Goal: Transaction & Acquisition: Purchase product/service

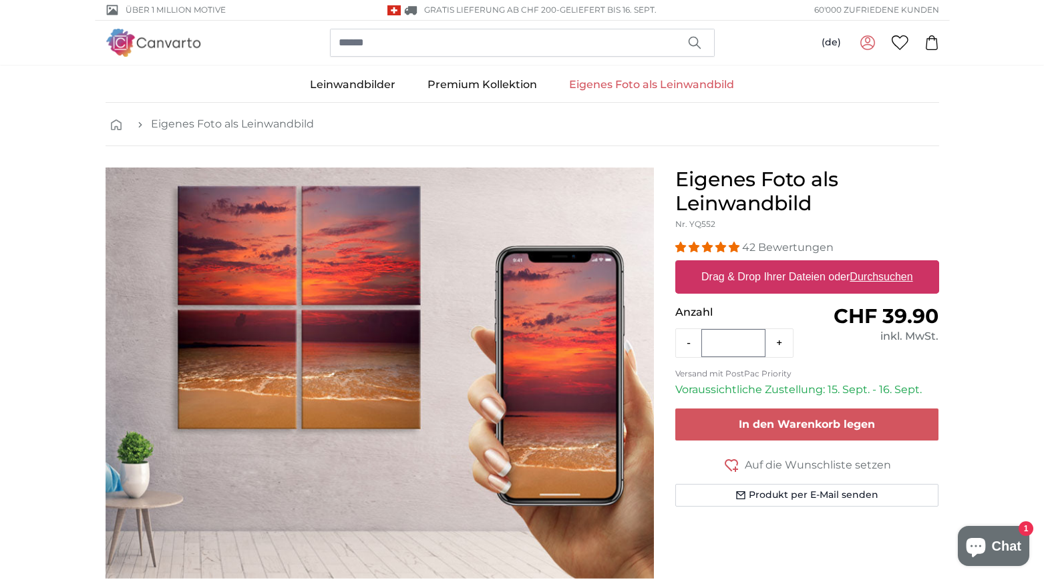
click at [738, 272] on label "Drag & Drop Ihrer Dateien oder Durchsuchen" at bounding box center [807, 277] width 222 height 27
click at [738, 264] on input "Drag & Drop Ihrer Dateien oder Durchsuchen" at bounding box center [807, 262] width 264 height 4
type input "**********"
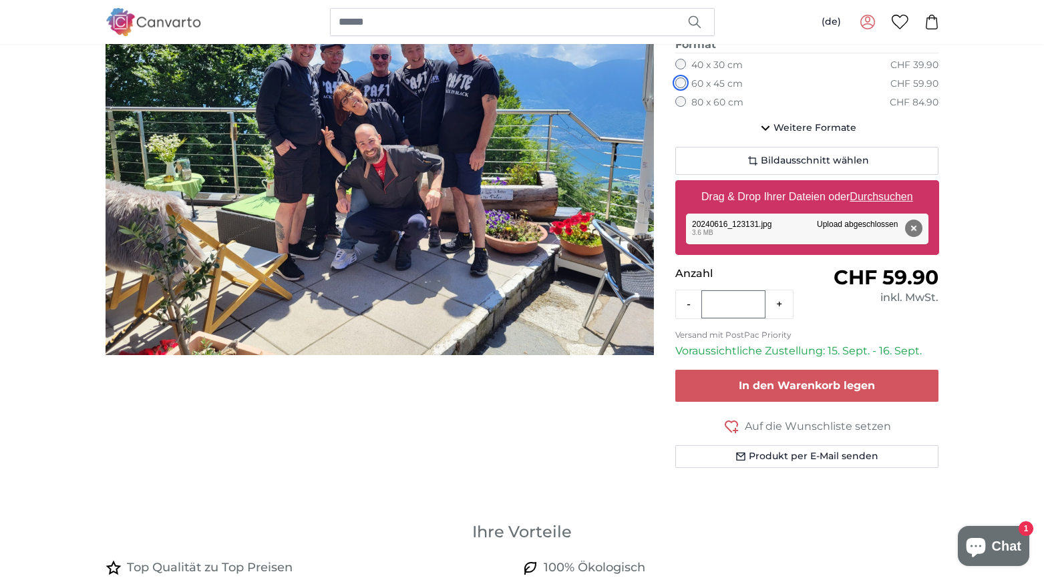
scroll to position [222, 0]
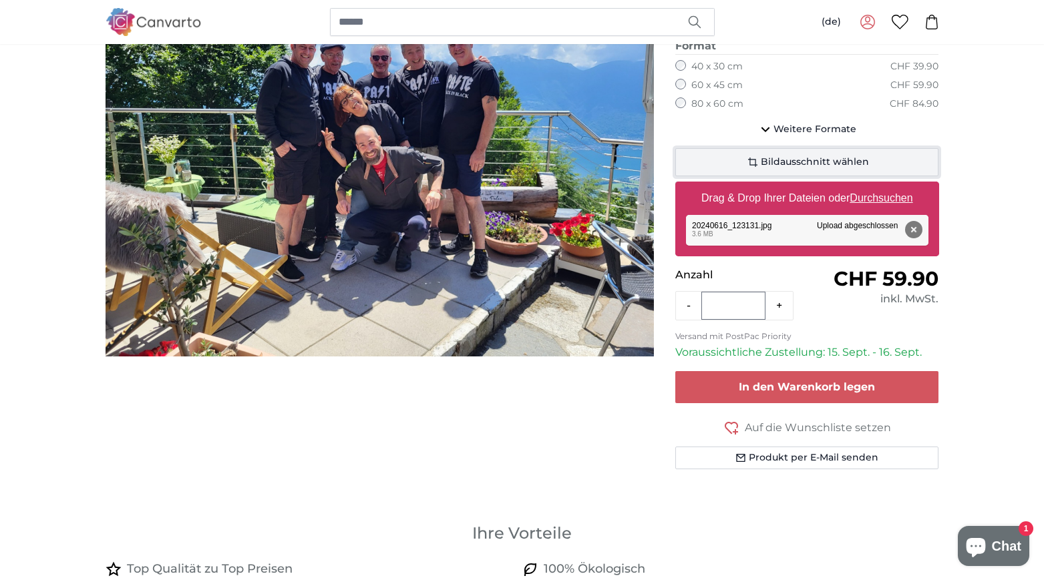
click at [787, 160] on span "Bildausschnitt wählen" at bounding box center [814, 162] width 108 height 13
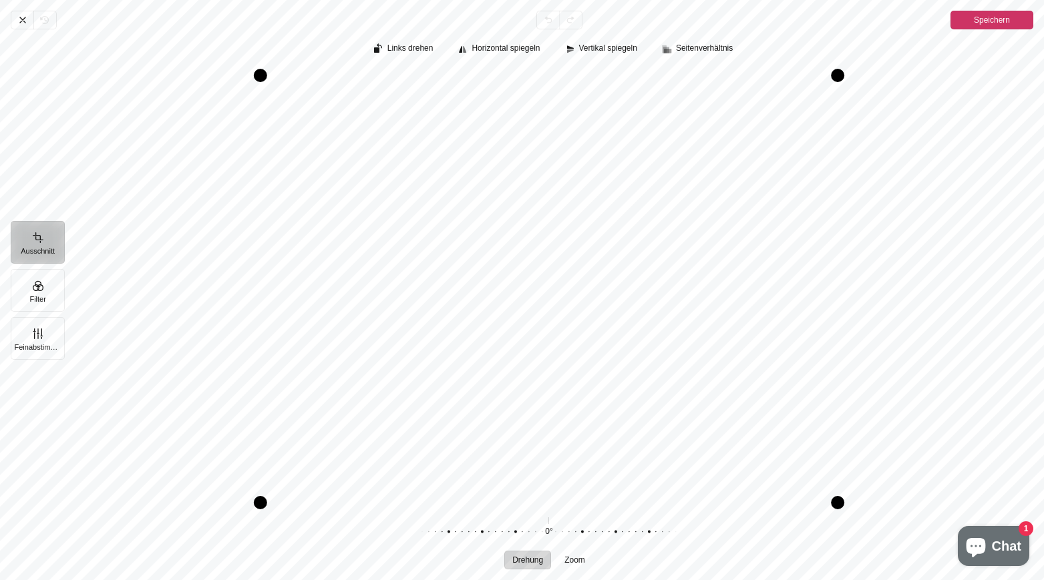
click at [260, 75] on div "Pintura" at bounding box center [260, 75] width 13 height 13
drag, startPoint x: 843, startPoint y: 504, endPoint x: 801, endPoint y: 451, distance: 68.0
click at [801, 451] on div "Pintura" at bounding box center [795, 449] width 13 height 13
drag, startPoint x: 793, startPoint y: 450, endPoint x: 770, endPoint y: 439, distance: 24.5
click at [770, 439] on div "Pintura" at bounding box center [772, 438] width 13 height 13
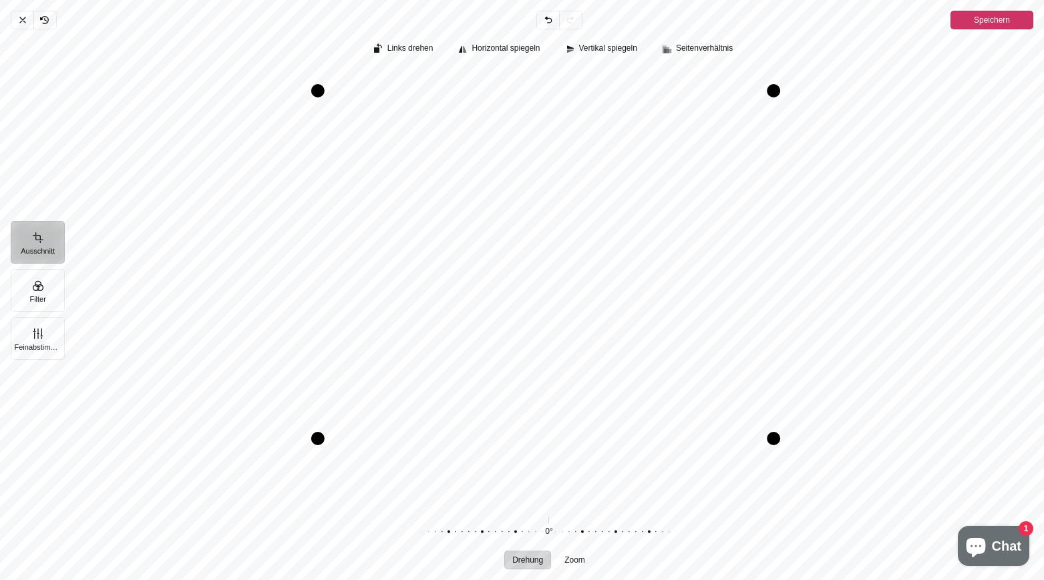
drag, startPoint x: 258, startPoint y: 79, endPoint x: 316, endPoint y: 94, distance: 59.4
click at [316, 94] on div "Pintura" at bounding box center [317, 90] width 13 height 13
click at [991, 20] on span "Speichern" at bounding box center [991, 20] width 36 height 16
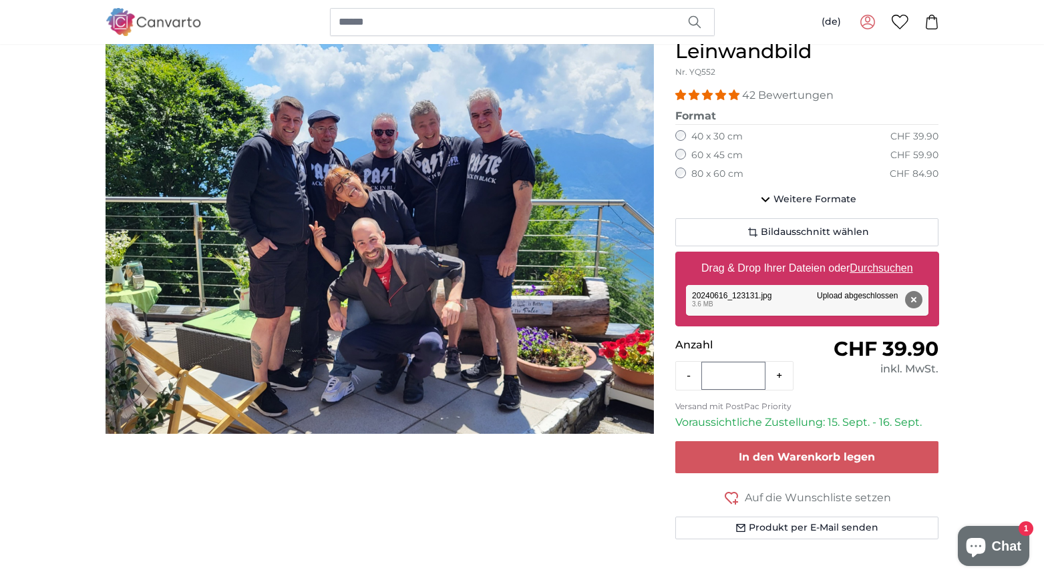
scroll to position [111, 0]
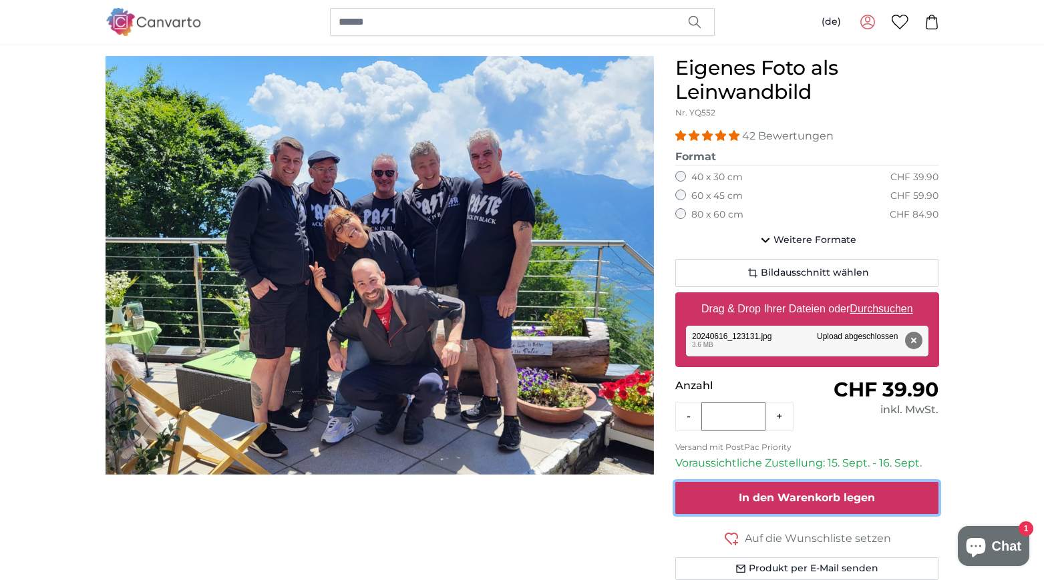
click at [814, 501] on span "In den Warenkorb legen" at bounding box center [806, 497] width 136 height 13
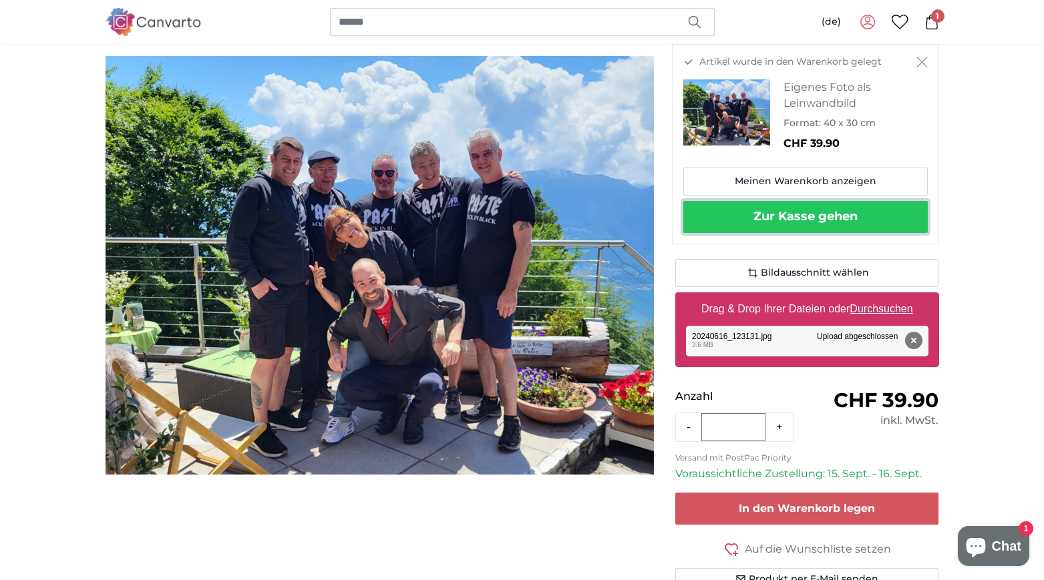
click at [797, 210] on button "Zur Kasse gehen" at bounding box center [805, 217] width 244 height 32
